Goal: Information Seeking & Learning: Check status

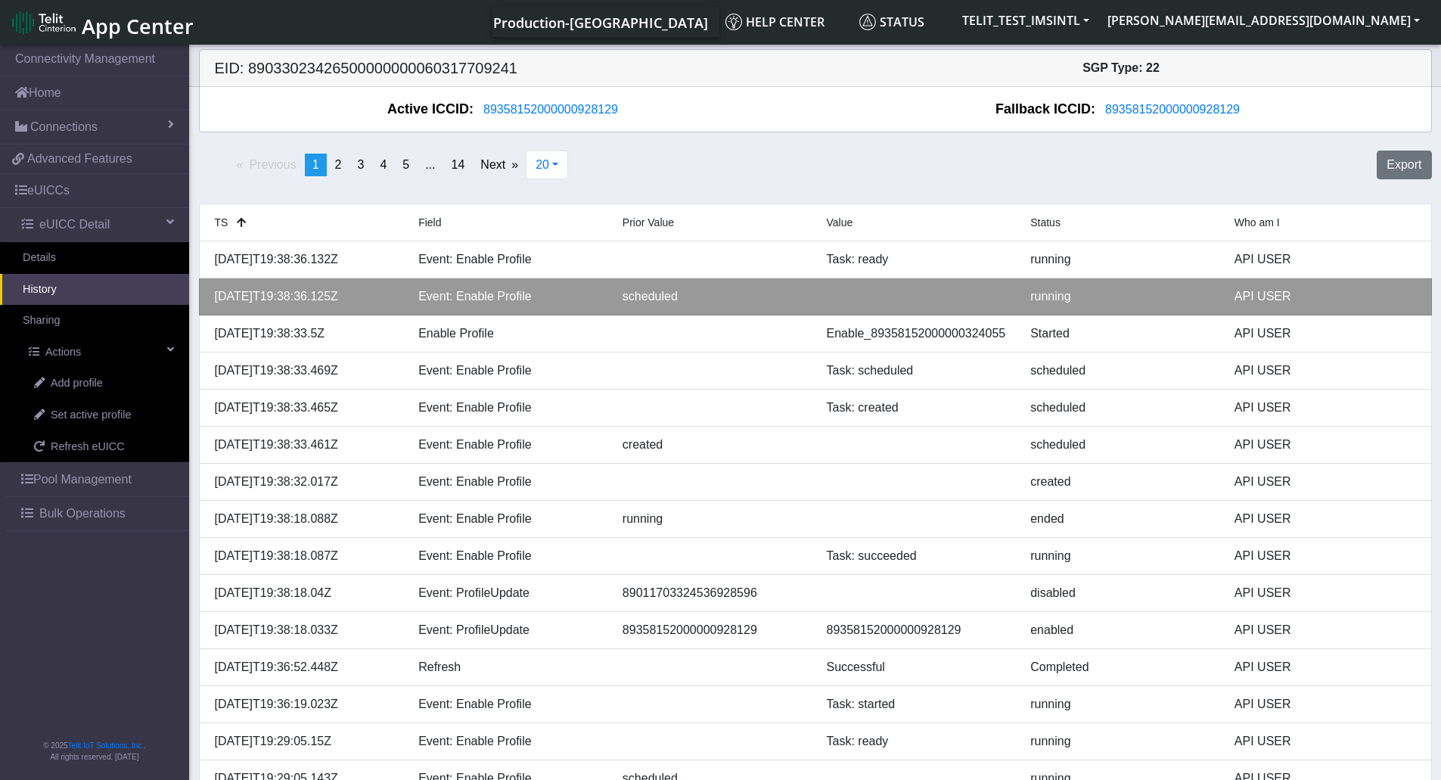
click at [1345, 279] on li "2025-09-30T19:38:36.125Z Event: Enable Profile scheduled running API USER" at bounding box center [815, 296] width 1233 height 37
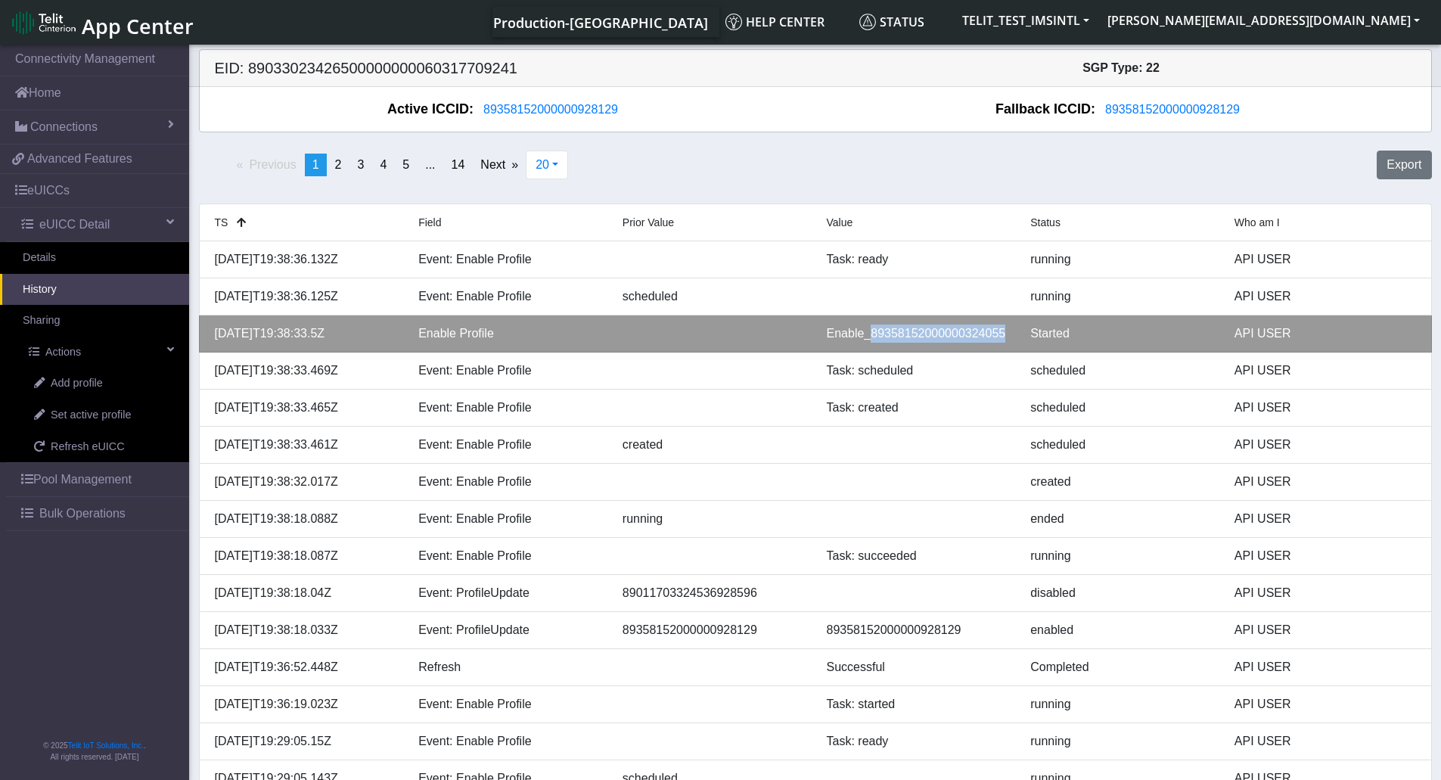
drag, startPoint x: 1015, startPoint y: 338, endPoint x: 866, endPoint y: 337, distance: 149.8
click at [866, 337] on div "Enable_89358152000000324055" at bounding box center [918, 334] width 204 height 18
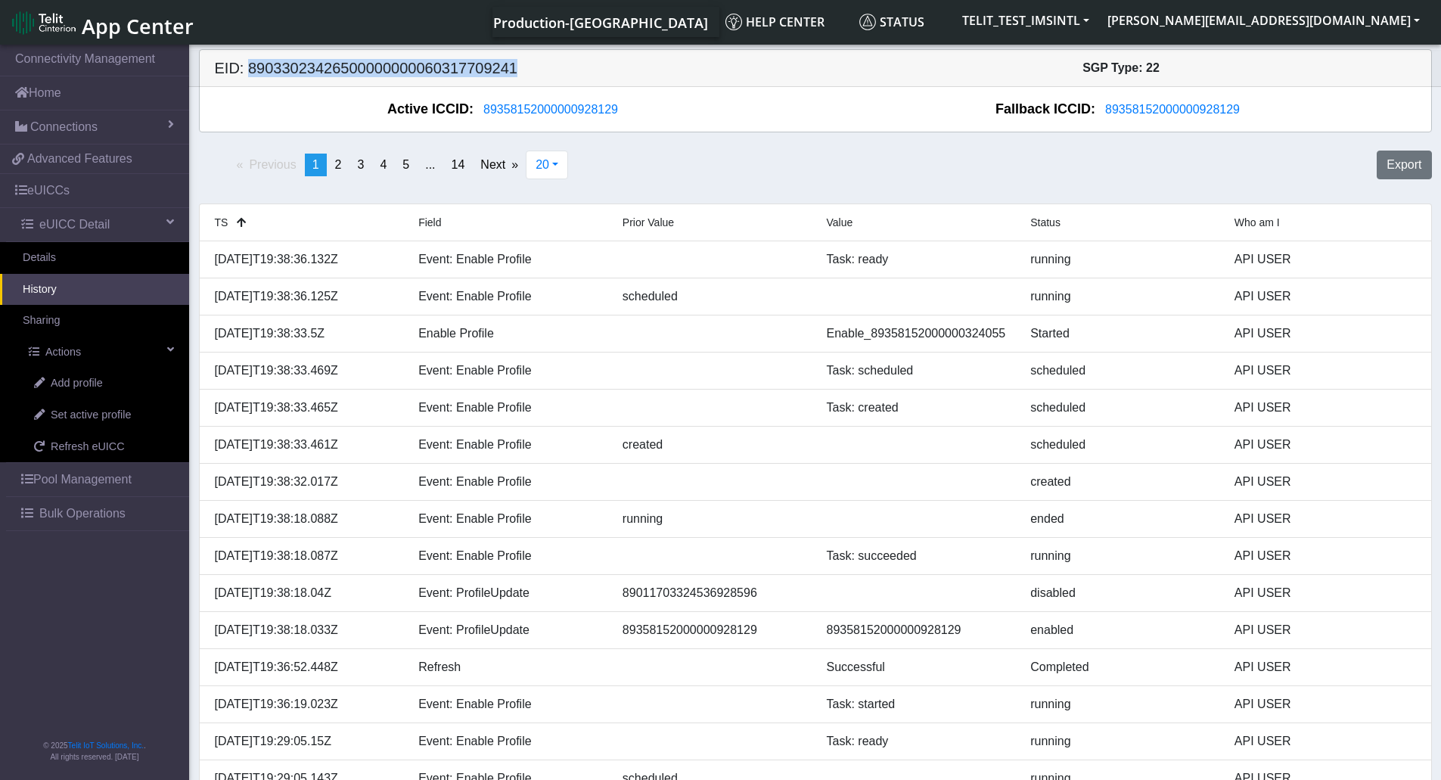
drag, startPoint x: 530, startPoint y: 66, endPoint x: 247, endPoint y: 65, distance: 283.0
click at [247, 65] on h5 "EID: 89033023426500000000060317709241" at bounding box center [510, 68] width 612 height 18
copy h5 "89033023426500000000060317709241"
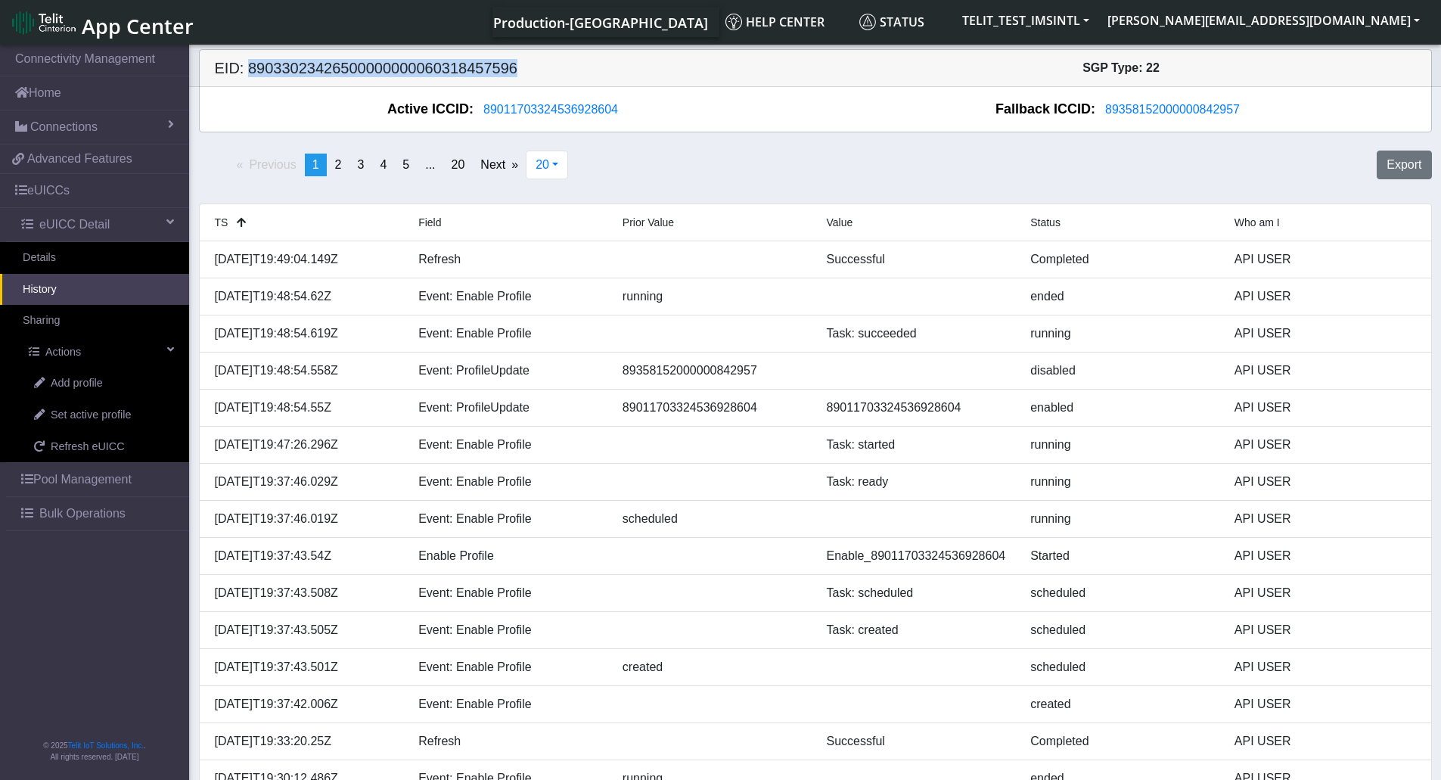
drag, startPoint x: 579, startPoint y: 71, endPoint x: 248, endPoint y: 70, distance: 330.7
click at [248, 70] on h5 "EID: 89033023426500000000060318457596" at bounding box center [510, 68] width 612 height 18
copy h5 "89033023426500000000060318457596"
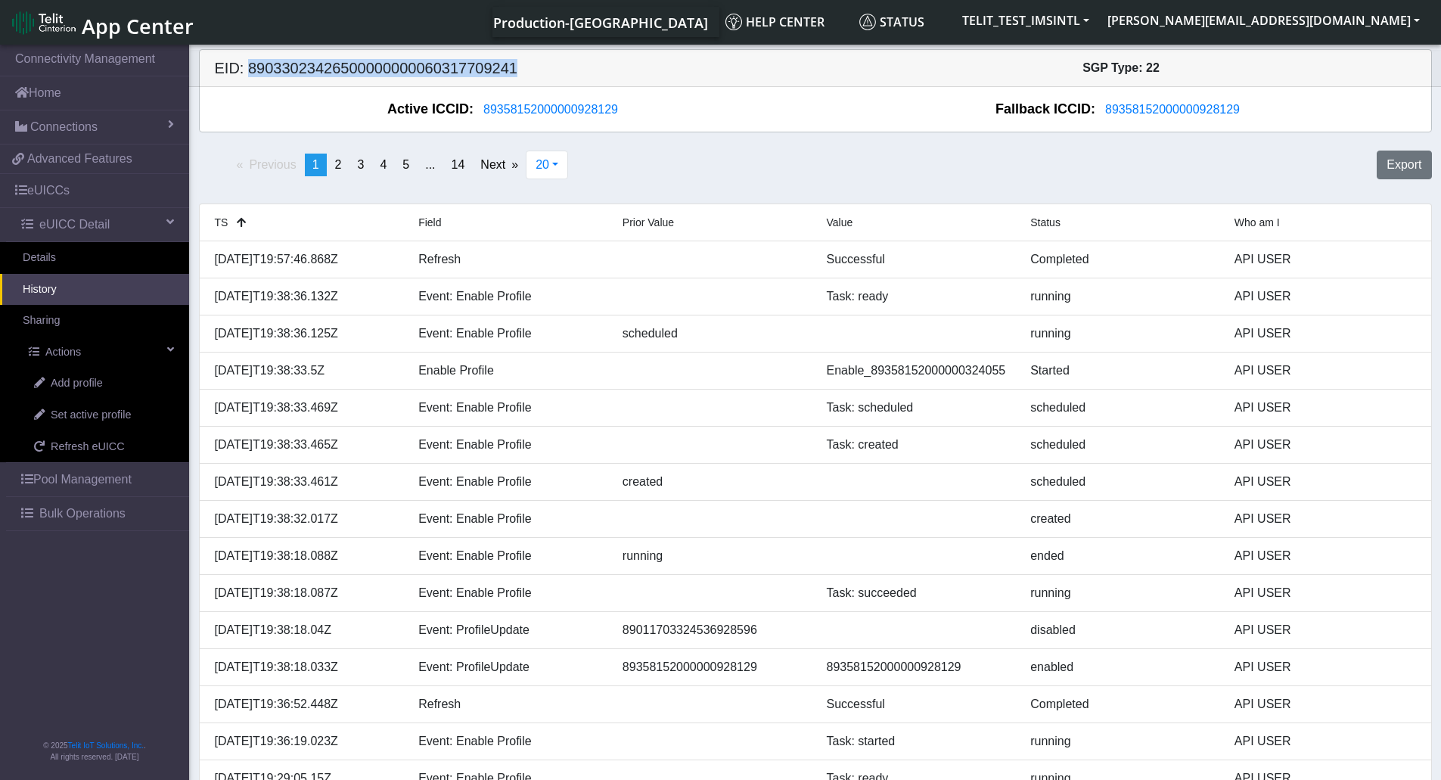
drag, startPoint x: 538, startPoint y: 69, endPoint x: 252, endPoint y: 65, distance: 286.1
click at [245, 61] on h5 "EID: 89033023426500000000060317709241" at bounding box center [510, 68] width 612 height 18
copy h5 "89033023426500000000060317709241"
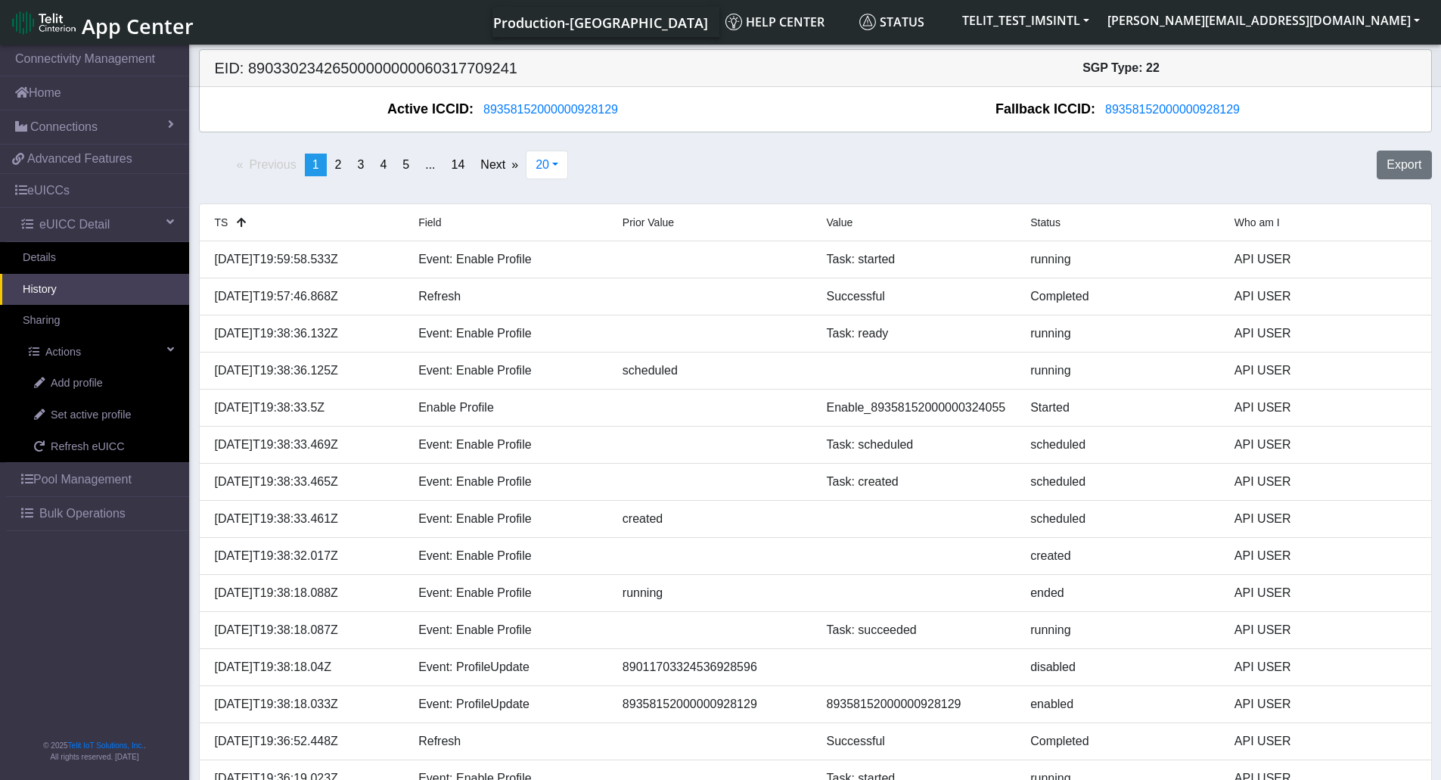
click at [39, 289] on link "History" at bounding box center [94, 290] width 189 height 32
click at [50, 321] on link "Sharing" at bounding box center [94, 321] width 189 height 32
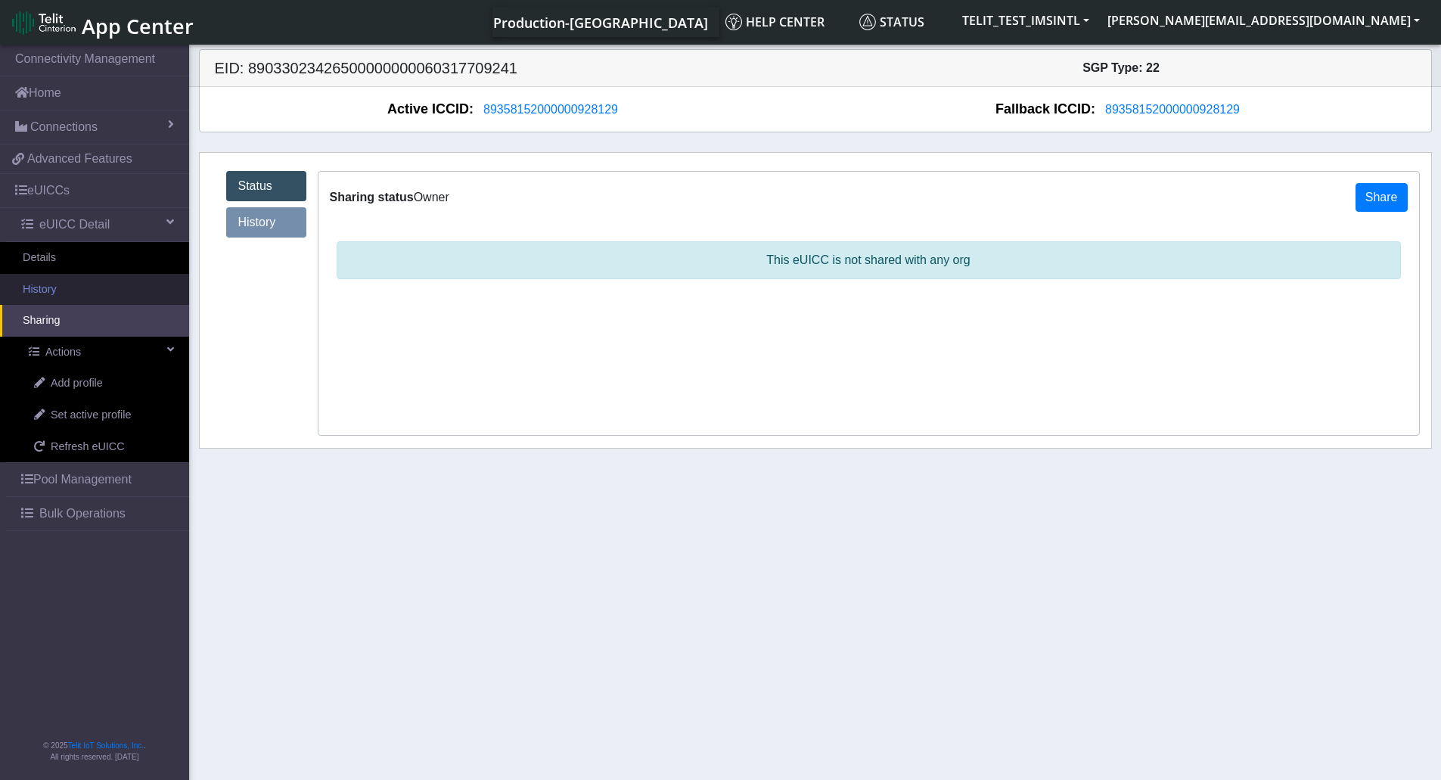
click at [48, 289] on link "History" at bounding box center [94, 290] width 189 height 32
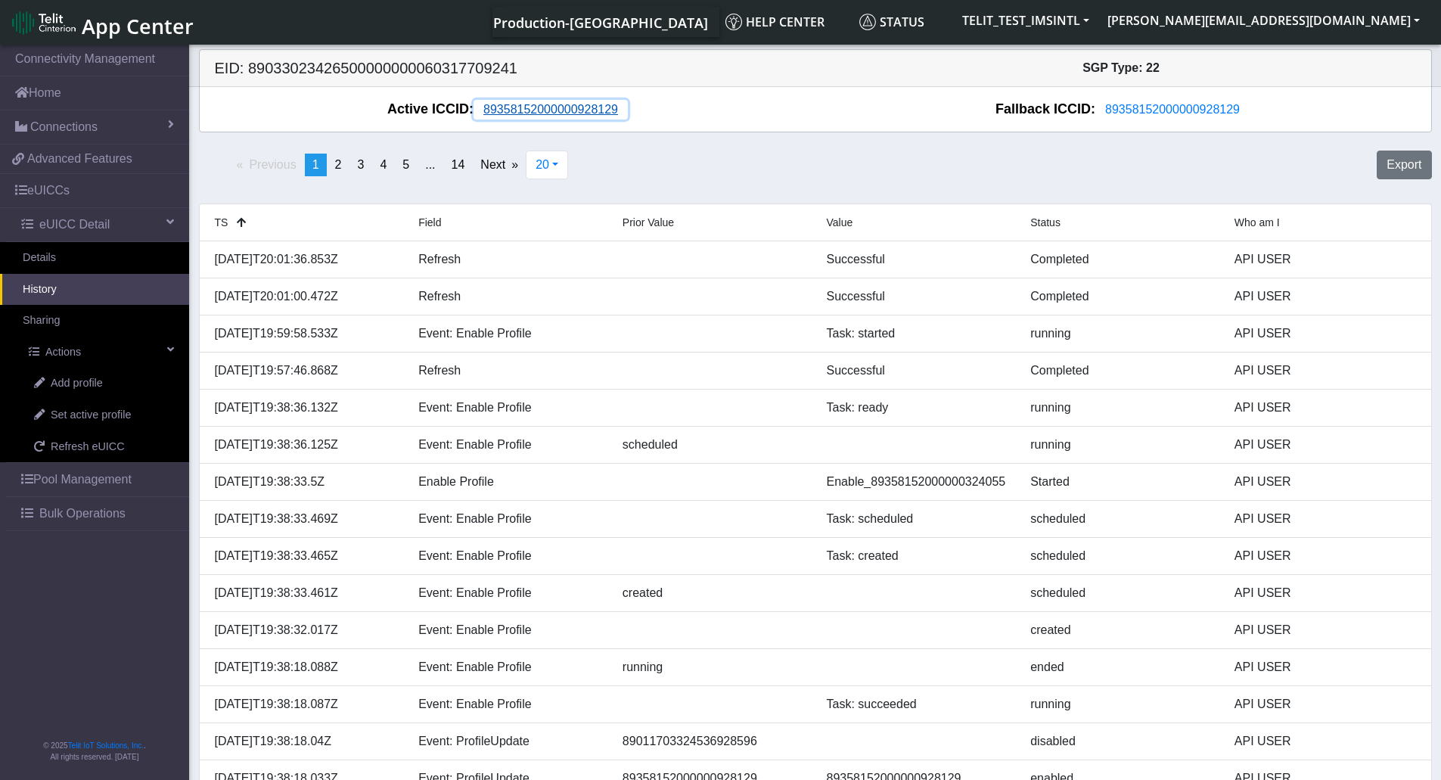
click at [555, 103] on span "89358152000000928129" at bounding box center [551, 109] width 135 height 13
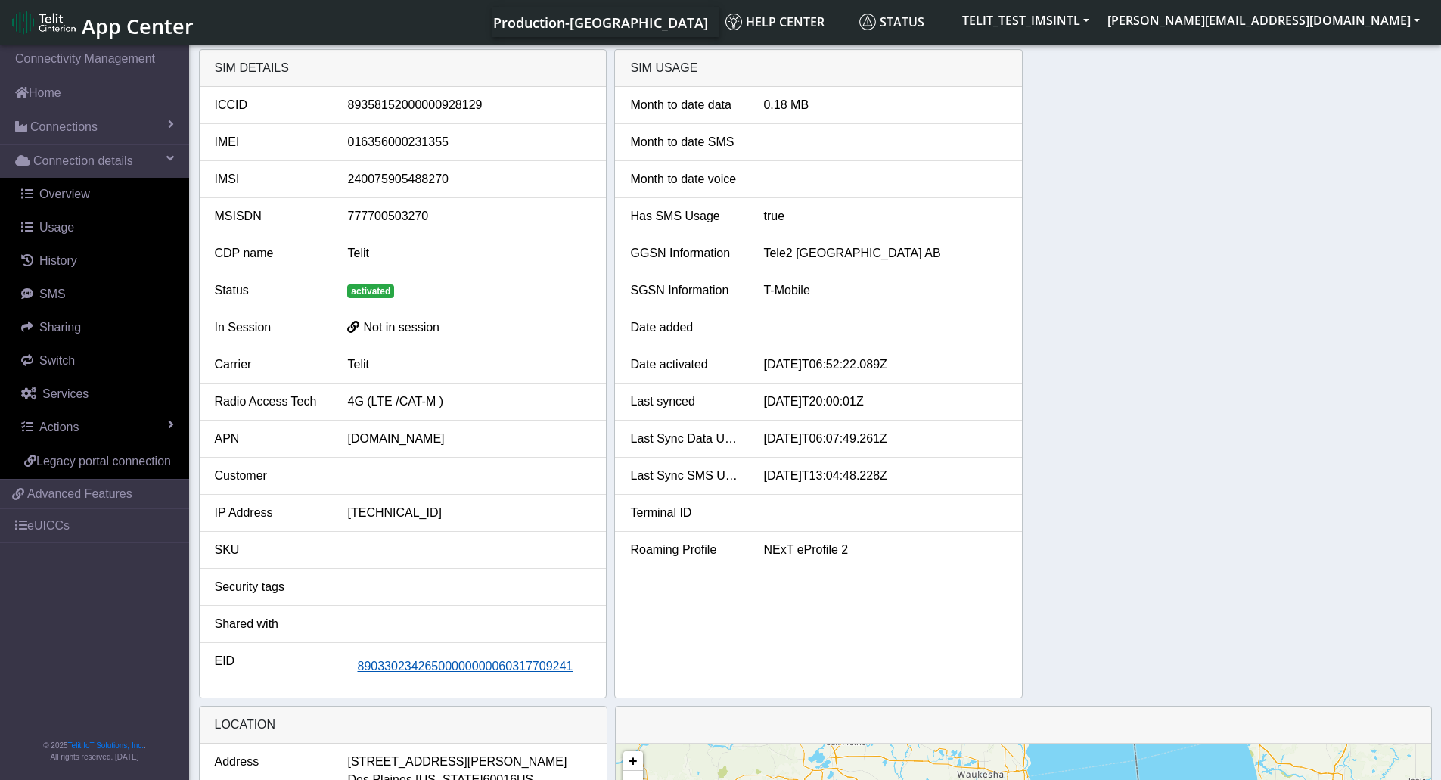
click at [444, 667] on span "89033023426500000000060317709241" at bounding box center [465, 666] width 216 height 13
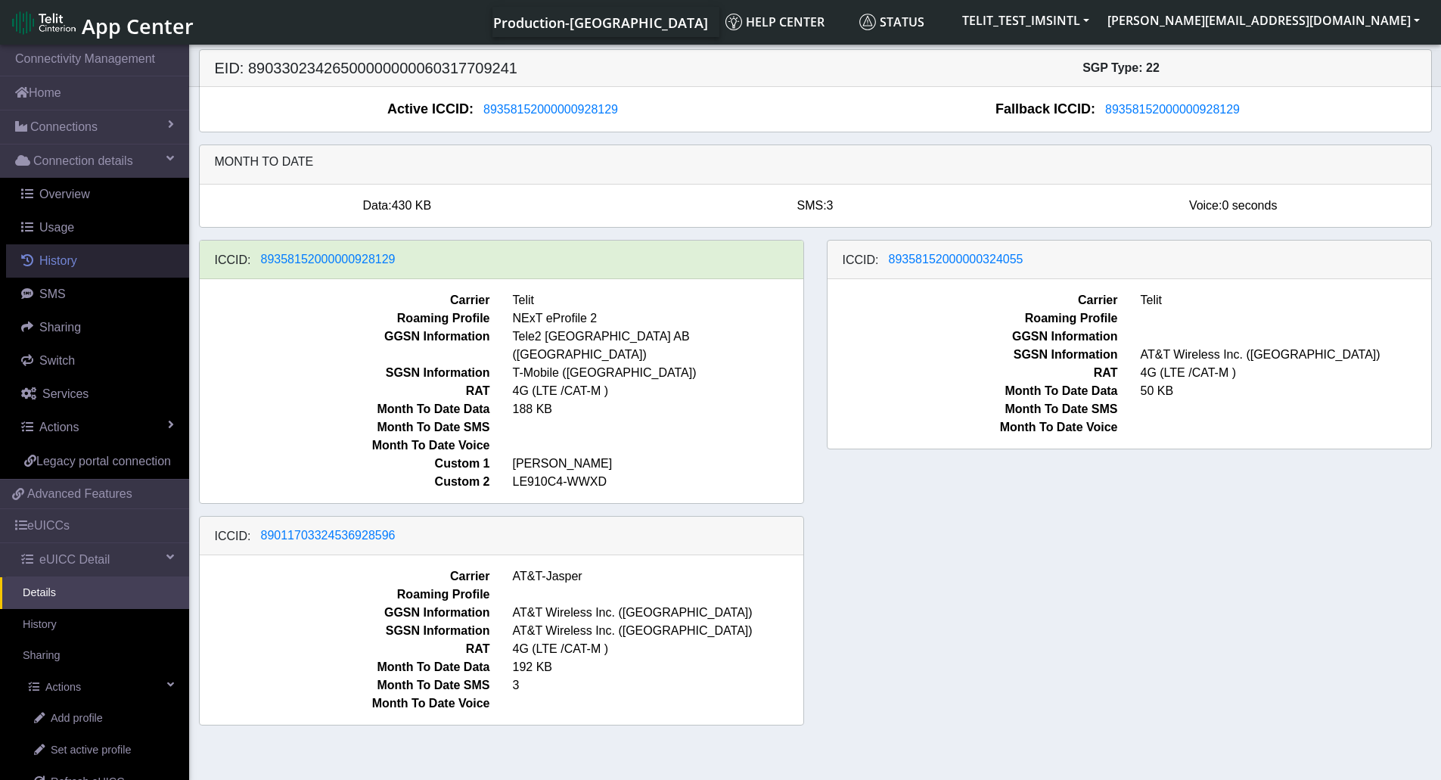
click at [65, 267] on span "History" at bounding box center [58, 260] width 38 height 13
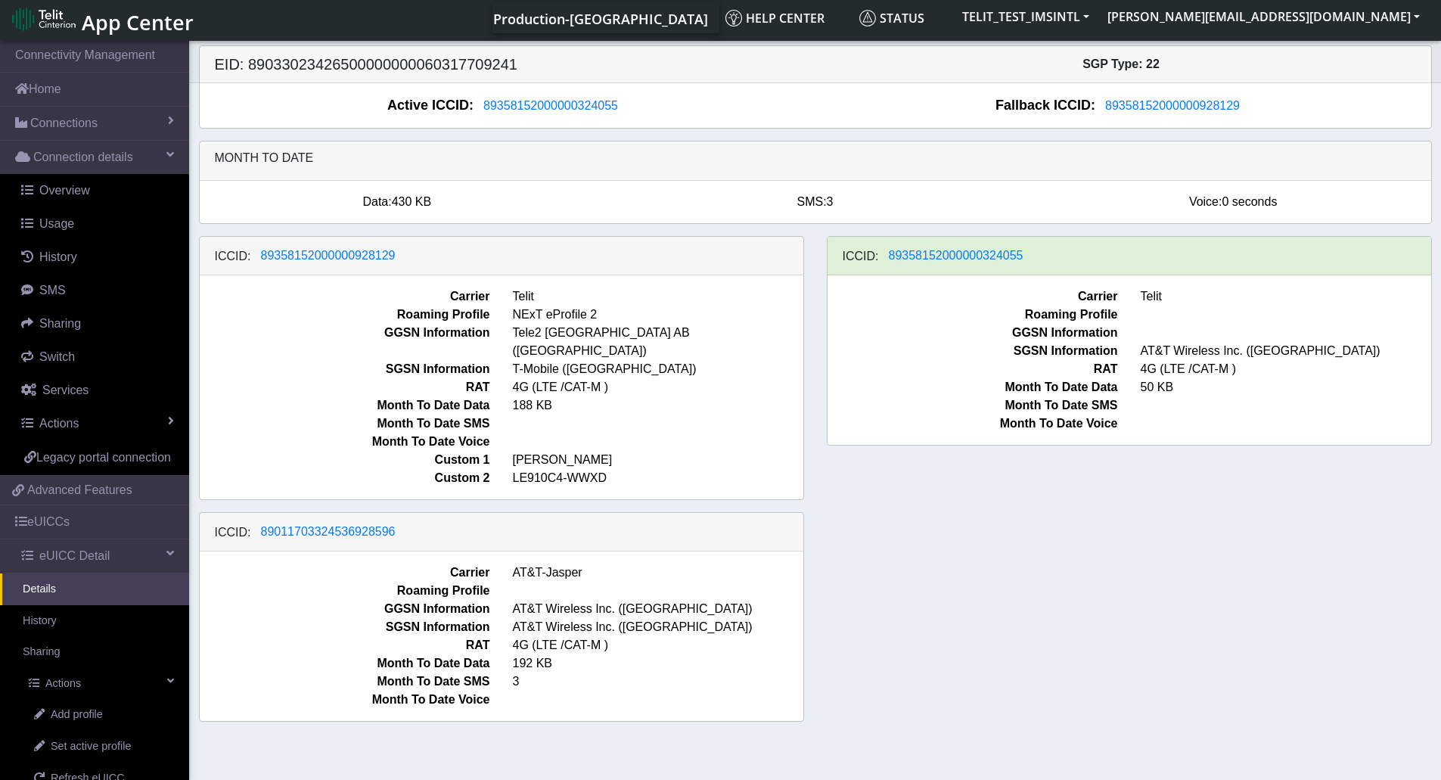
scroll to position [5, 0]
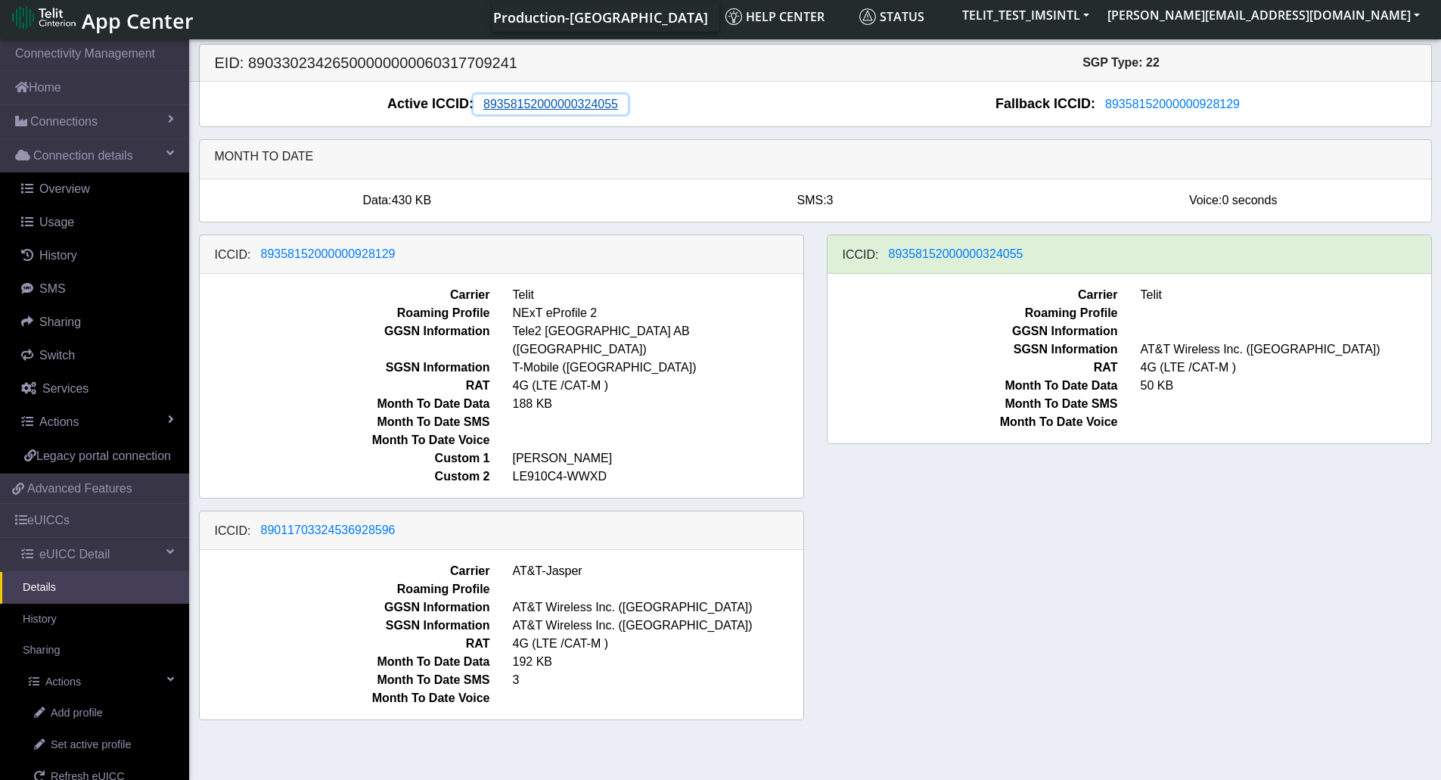
click at [526, 107] on span "89358152000000324055" at bounding box center [551, 104] width 135 height 13
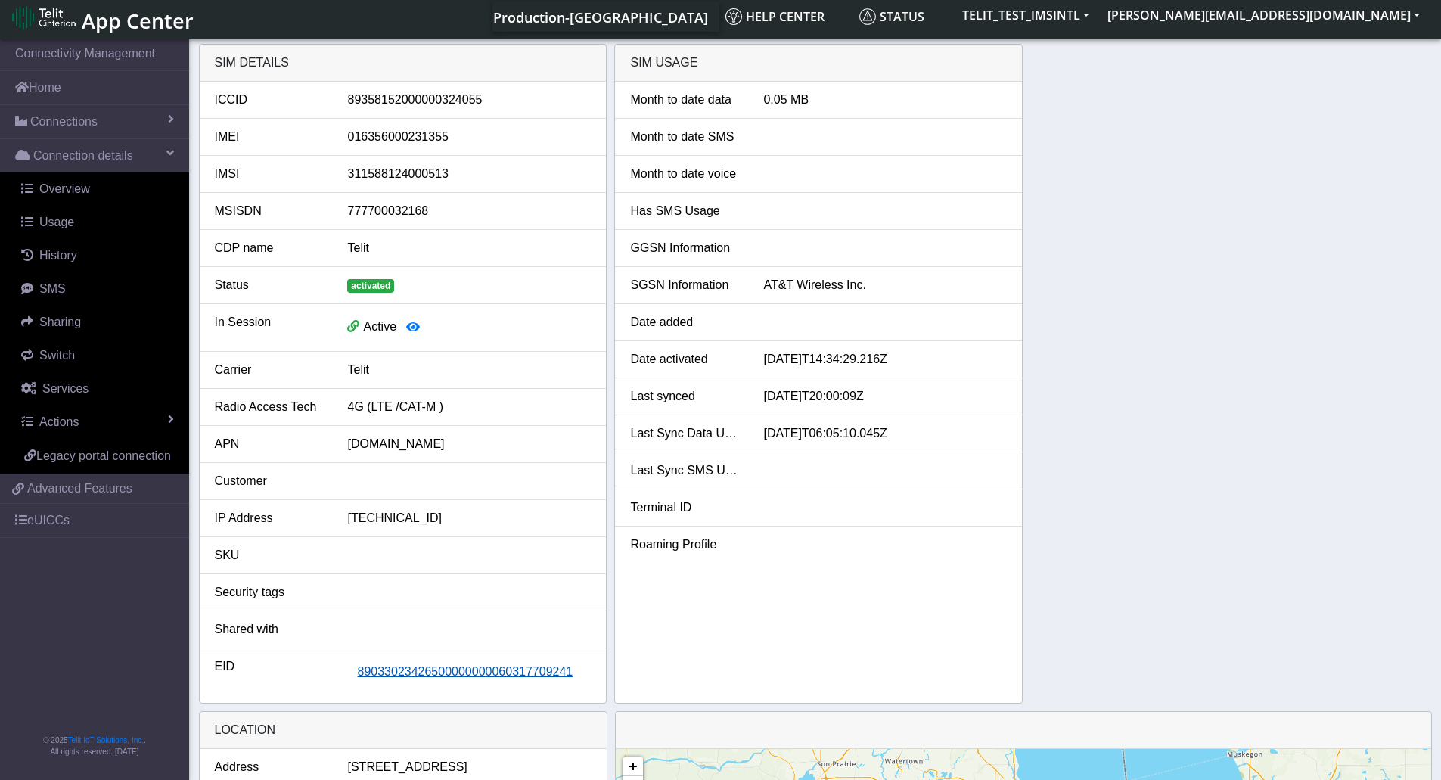
click at [426, 672] on span "89033023426500000000060317709241" at bounding box center [465, 671] width 216 height 13
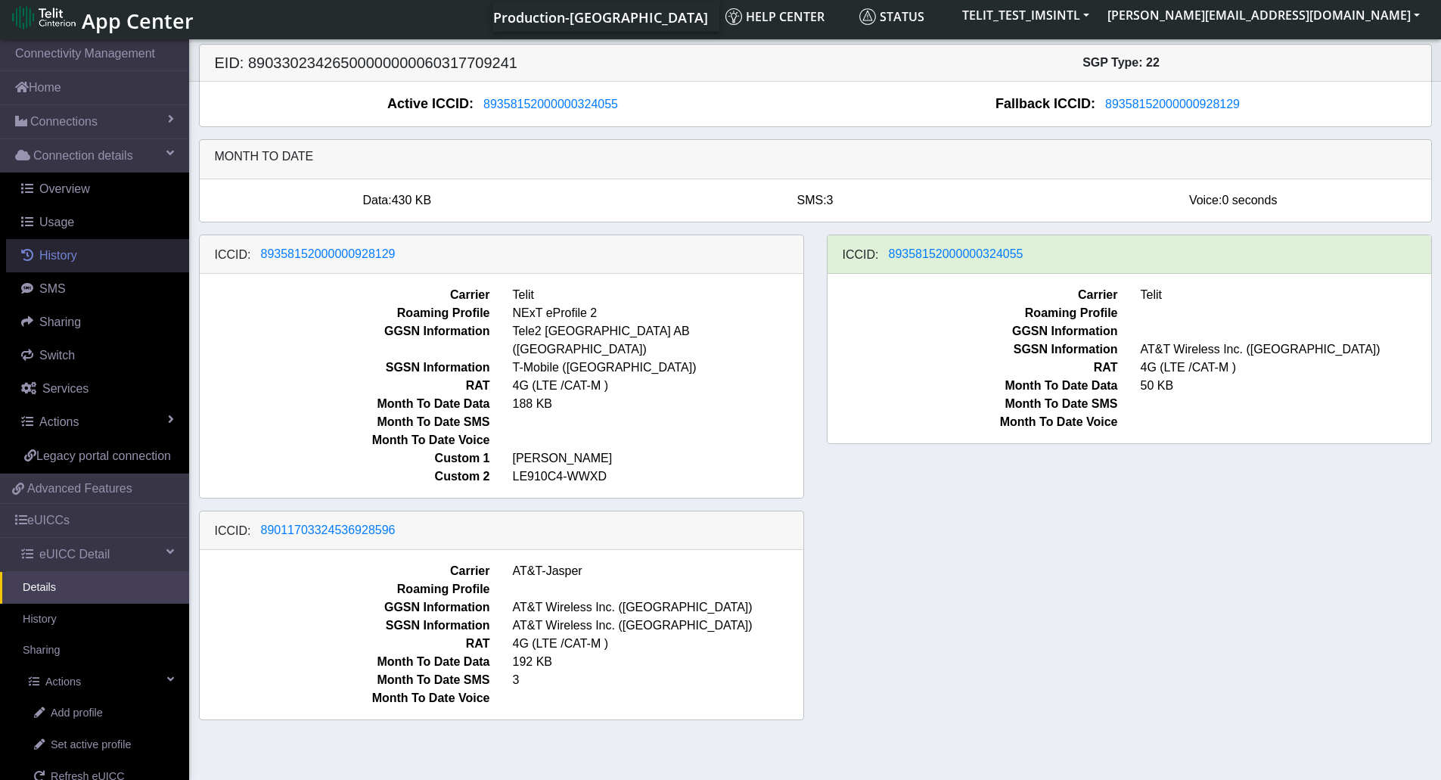
click at [72, 264] on link "History" at bounding box center [97, 255] width 183 height 33
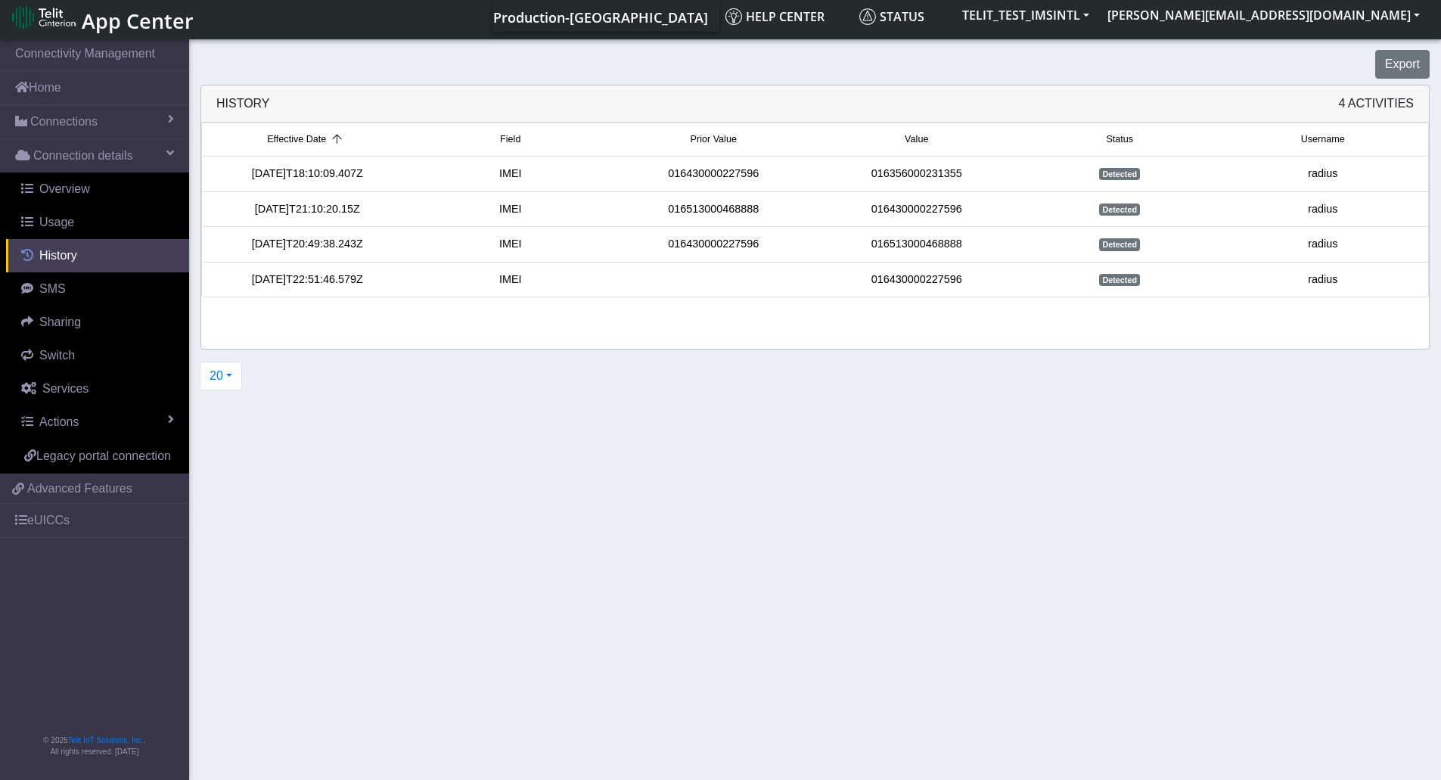
click at [72, 264] on link "History" at bounding box center [97, 255] width 183 height 33
click at [41, 520] on link "eUICCs" at bounding box center [94, 520] width 189 height 33
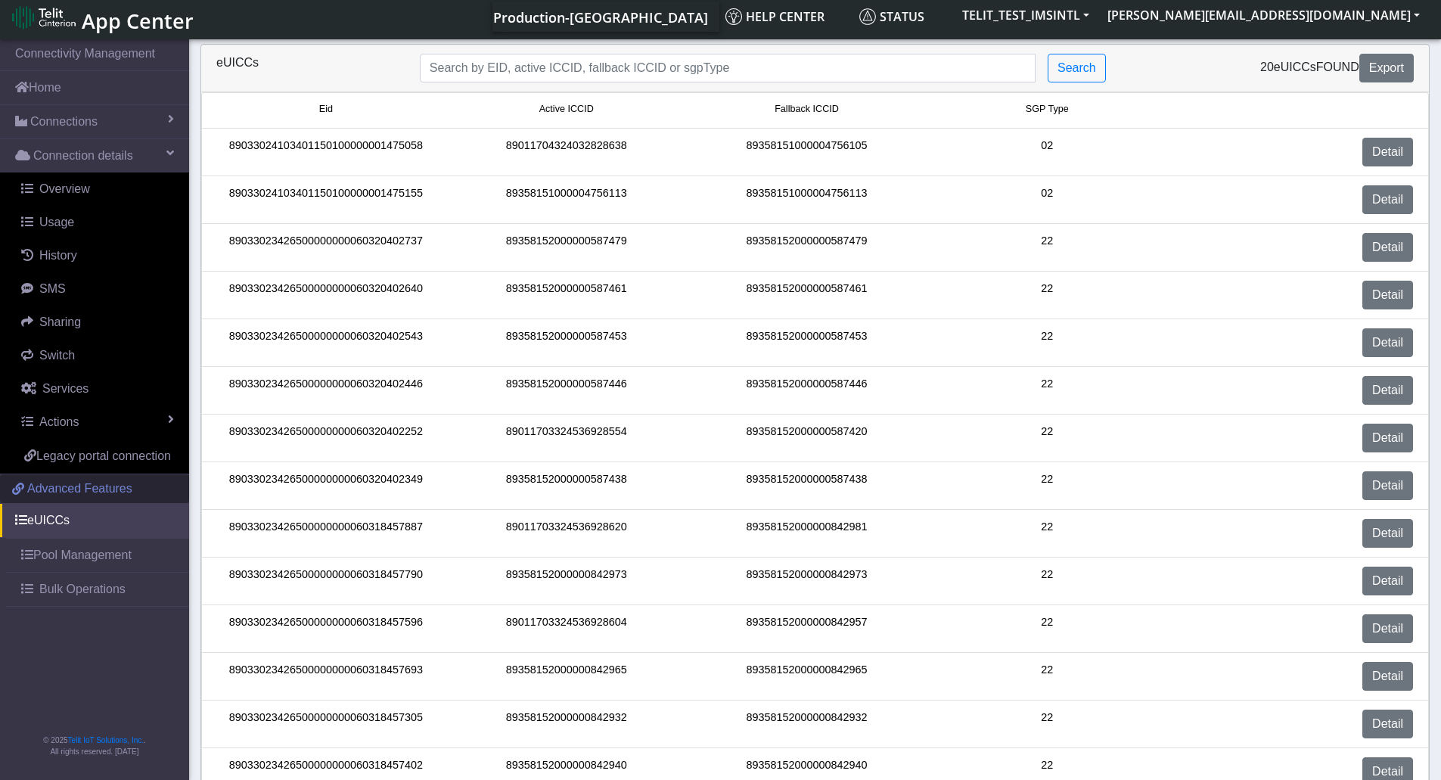
click at [70, 482] on span "Advanced Features" at bounding box center [79, 489] width 105 height 18
click at [61, 260] on span "History" at bounding box center [58, 255] width 38 height 13
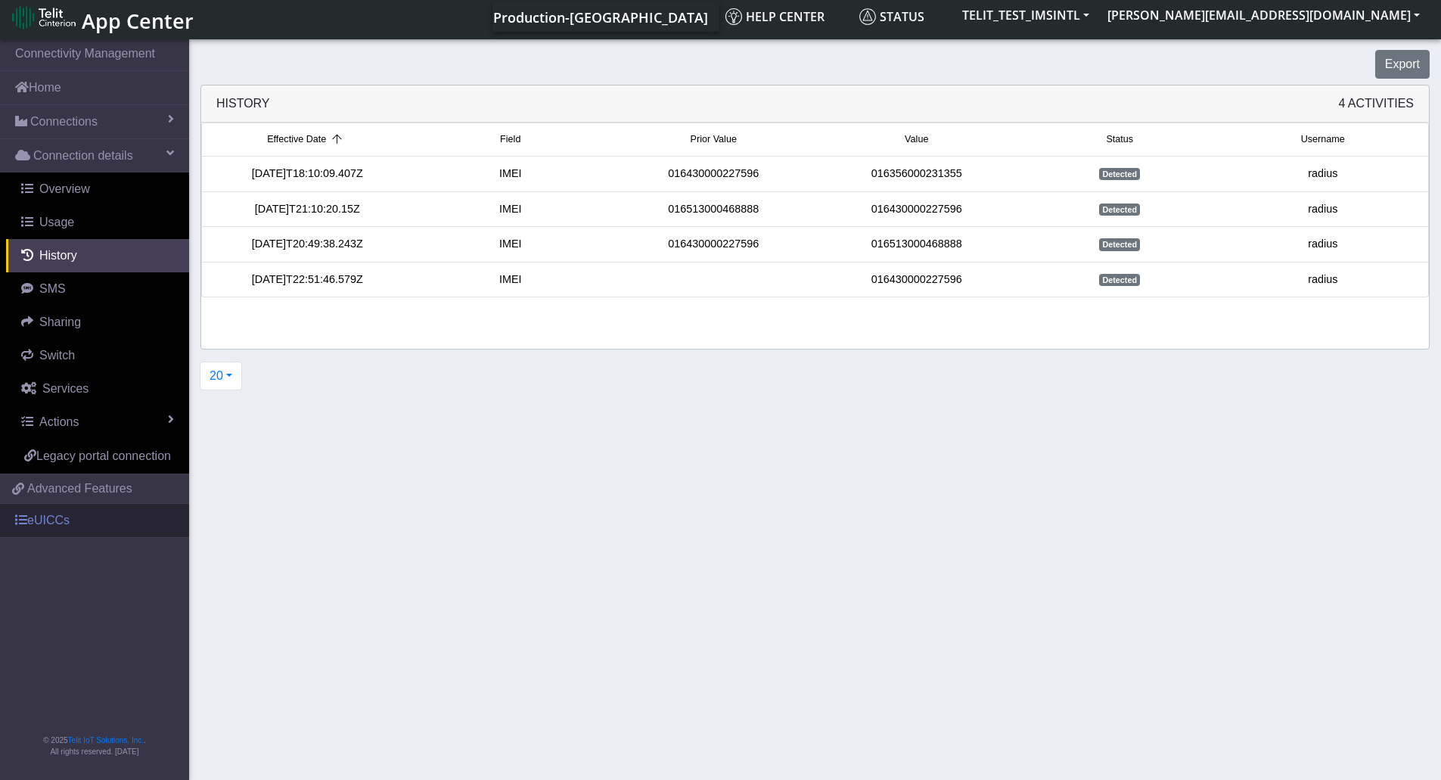
click at [63, 528] on link "eUICCs" at bounding box center [94, 520] width 189 height 33
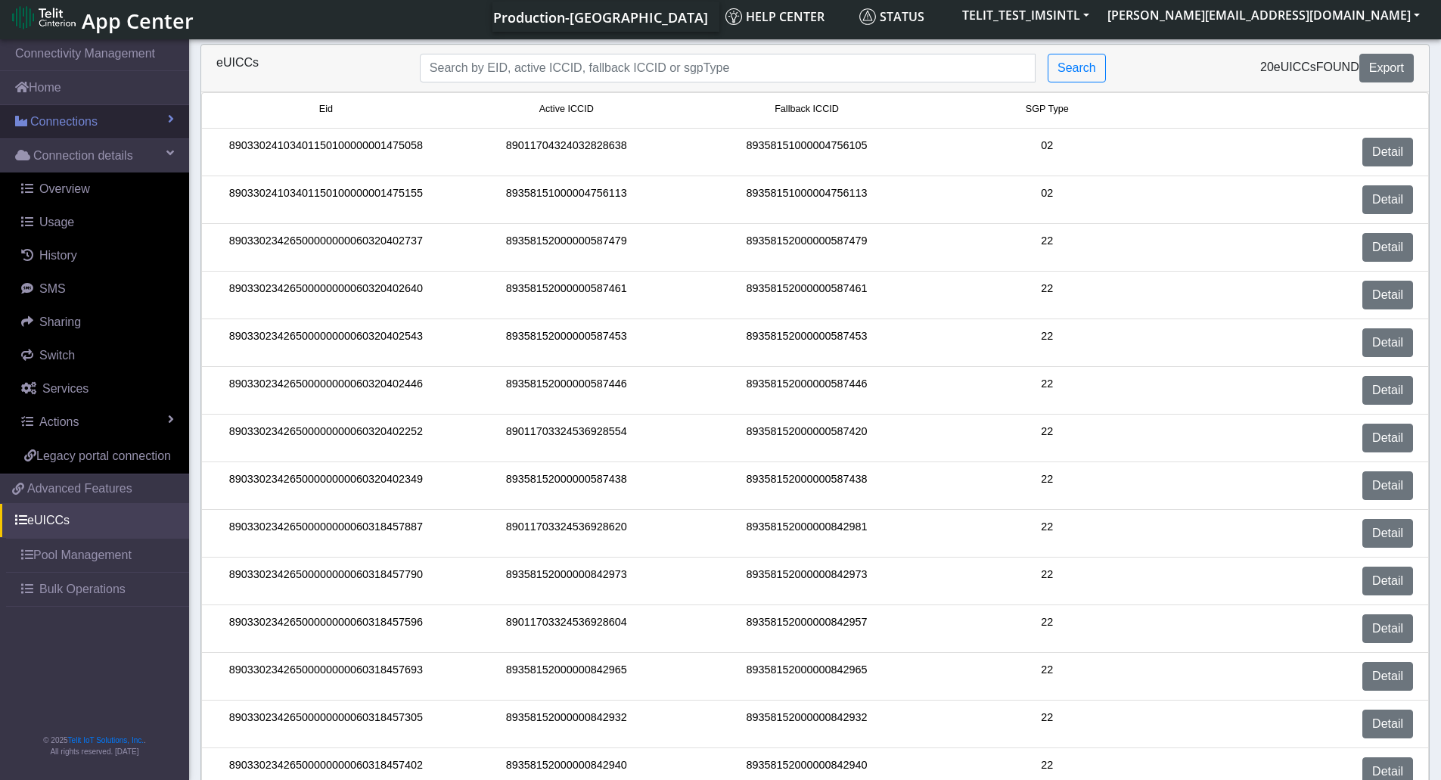
click at [50, 122] on span "Connections" at bounding box center [63, 122] width 67 height 18
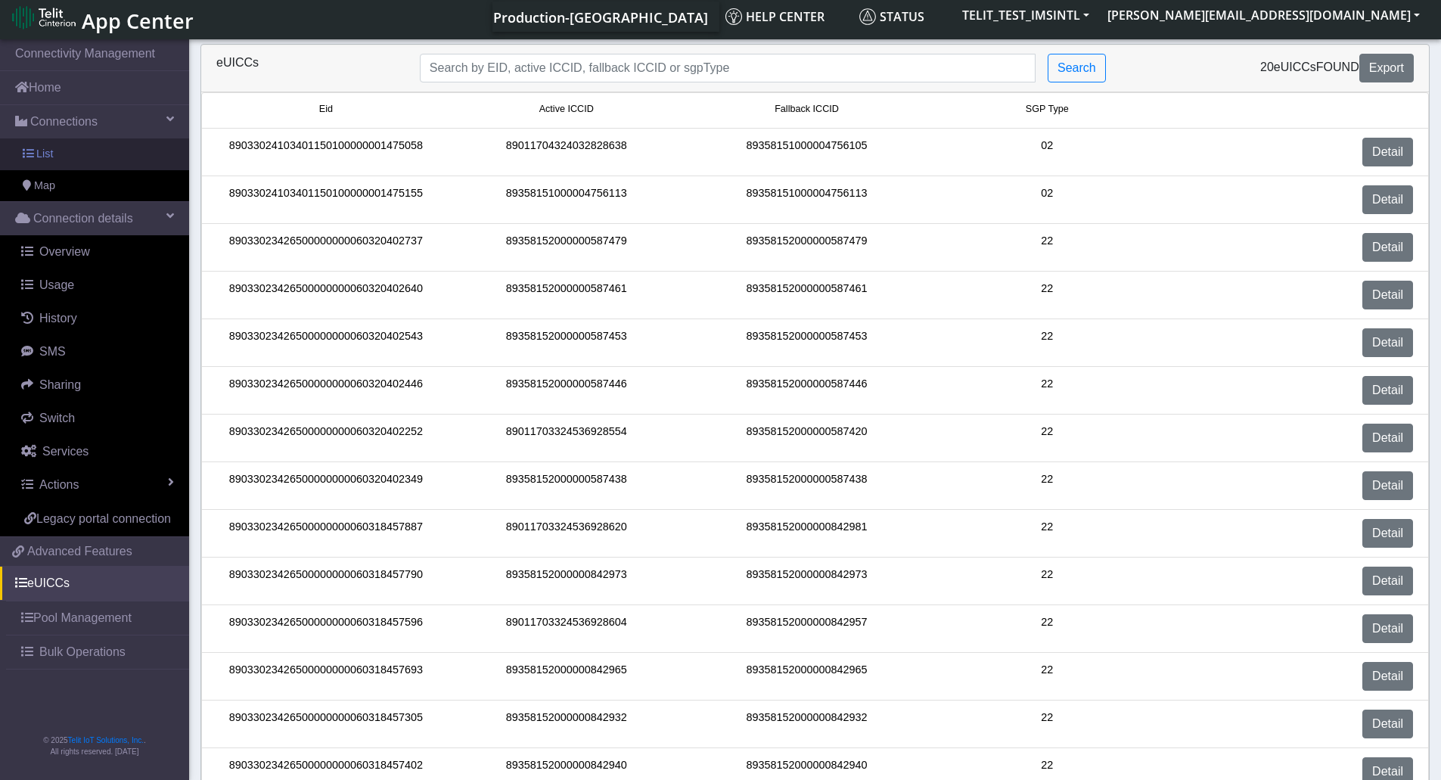
click at [52, 157] on span "List" at bounding box center [44, 154] width 17 height 17
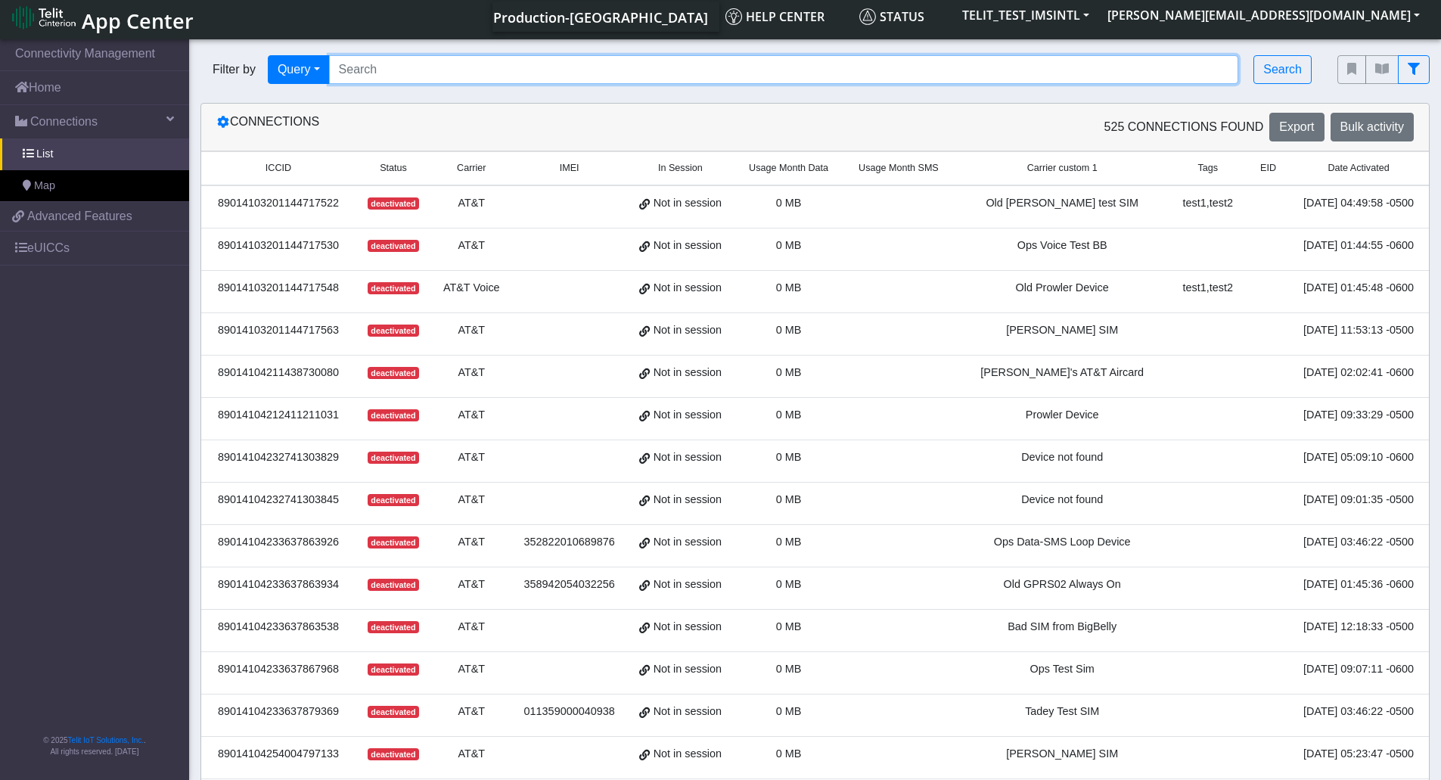
click at [406, 79] on input "Search..." at bounding box center [784, 69] width 910 height 29
paste input "89358152000000324055"
type input "89358152000000324055"
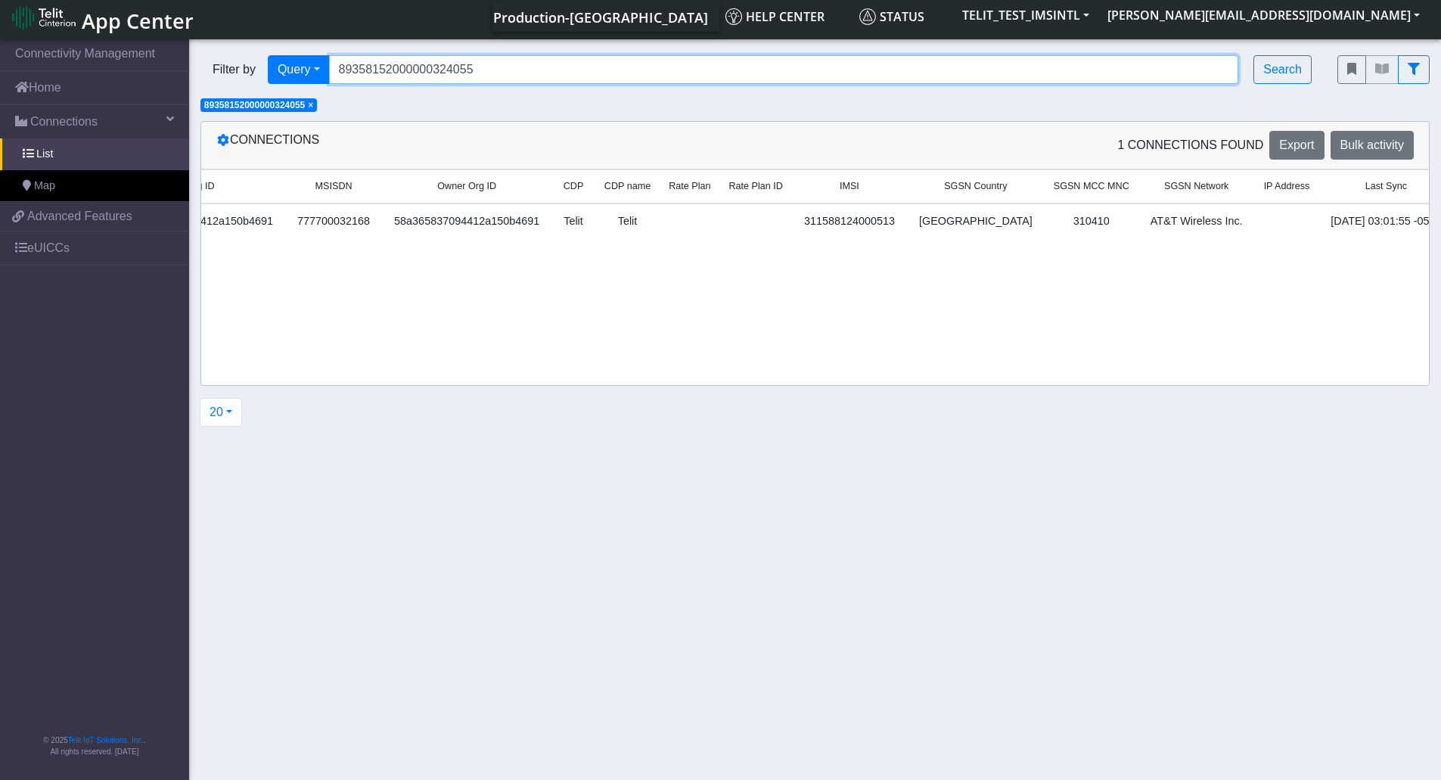
scroll to position [0, 1760]
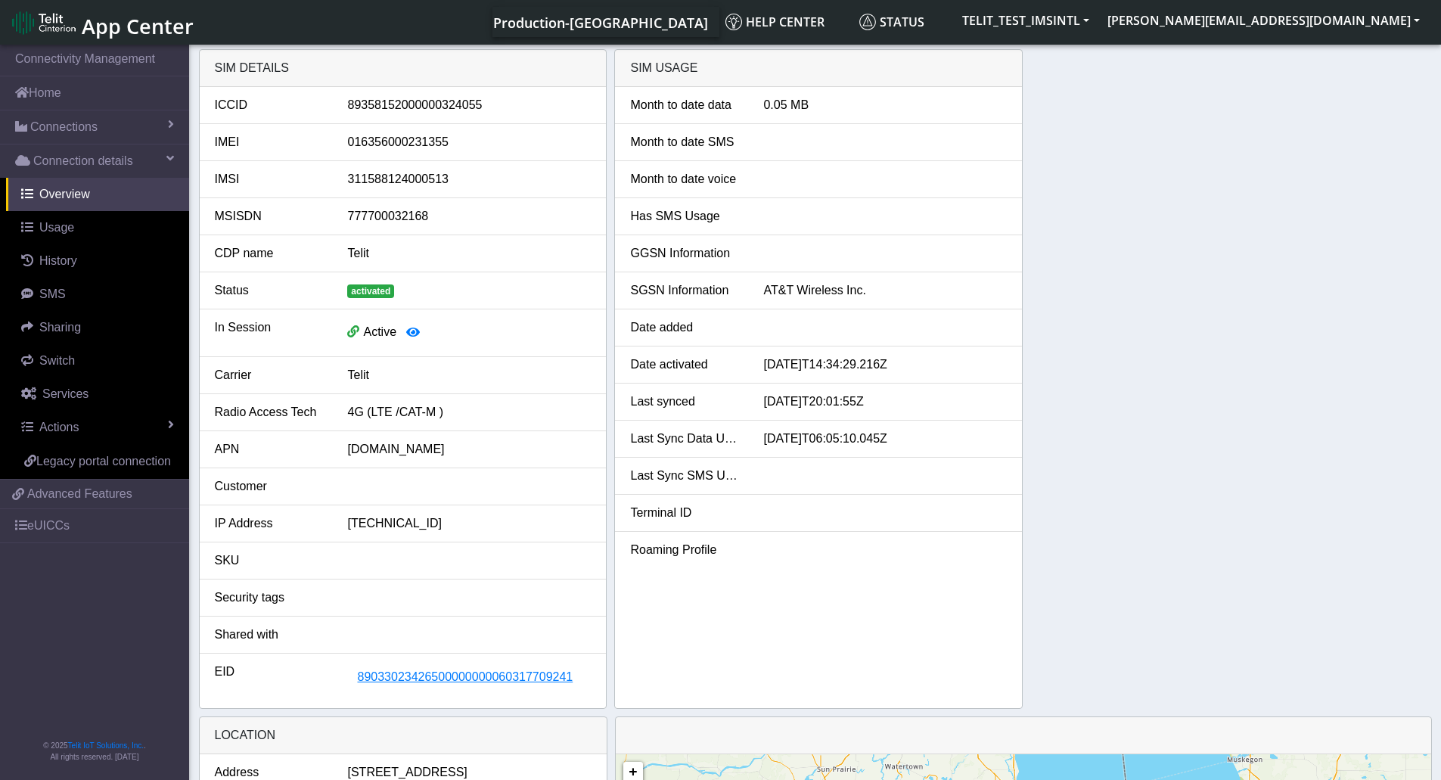
click at [503, 670] on span "89033023426500000000060317709241" at bounding box center [465, 676] width 216 height 13
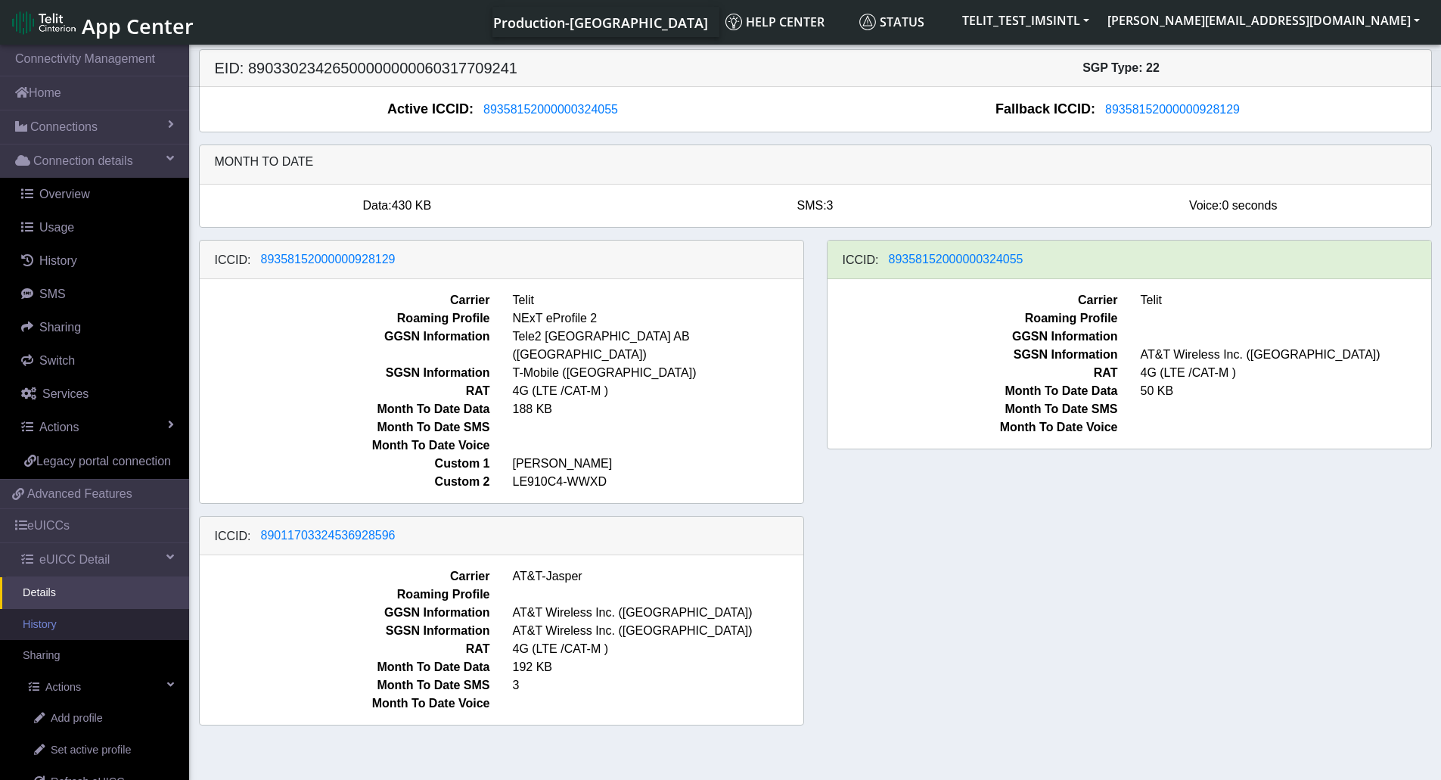
click at [52, 641] on link "History" at bounding box center [94, 625] width 189 height 32
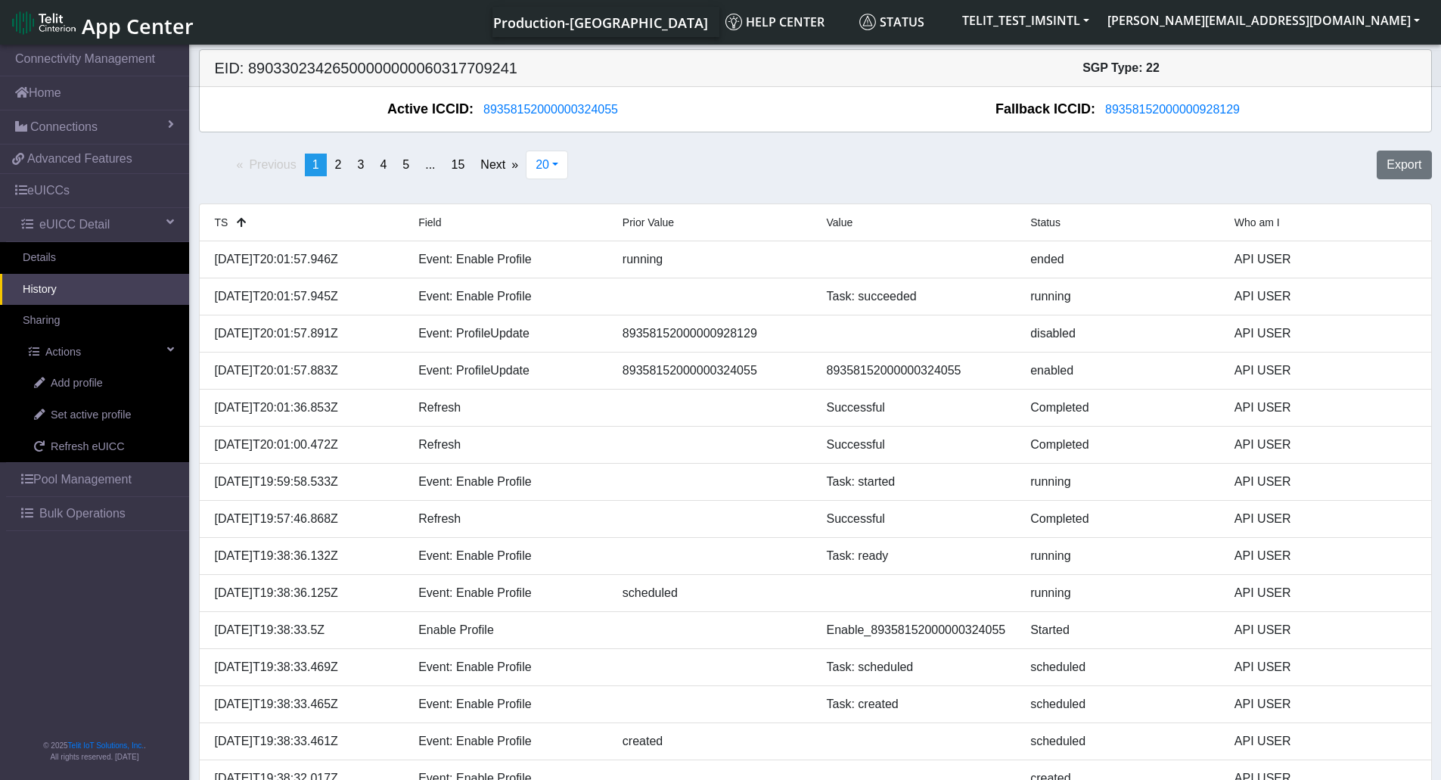
click at [236, 113] on div "Active ICCID: [TECHNICAL_ID]" at bounding box center [508, 109] width 615 height 20
